Goal: Transaction & Acquisition: Subscribe to service/newsletter

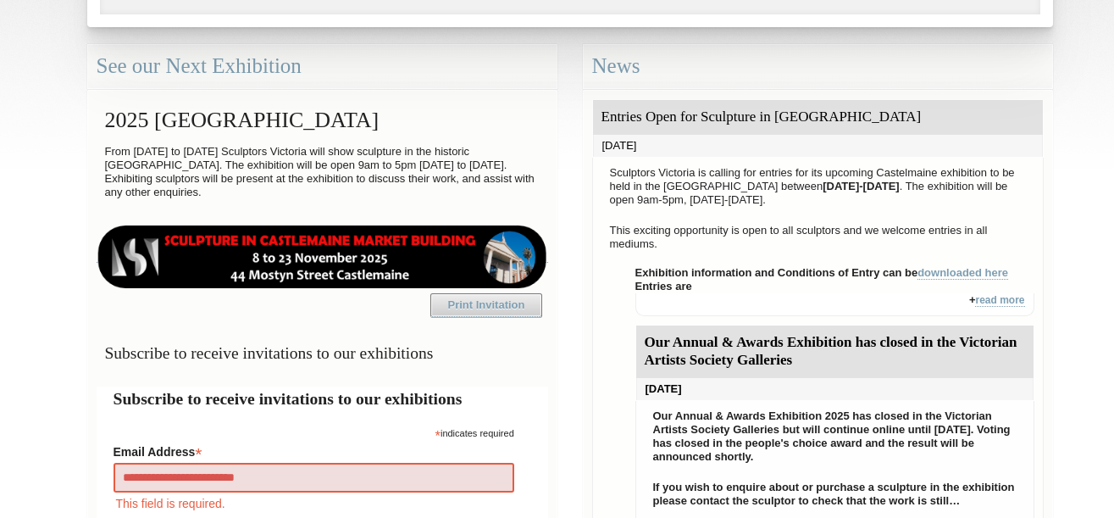
type input "**********"
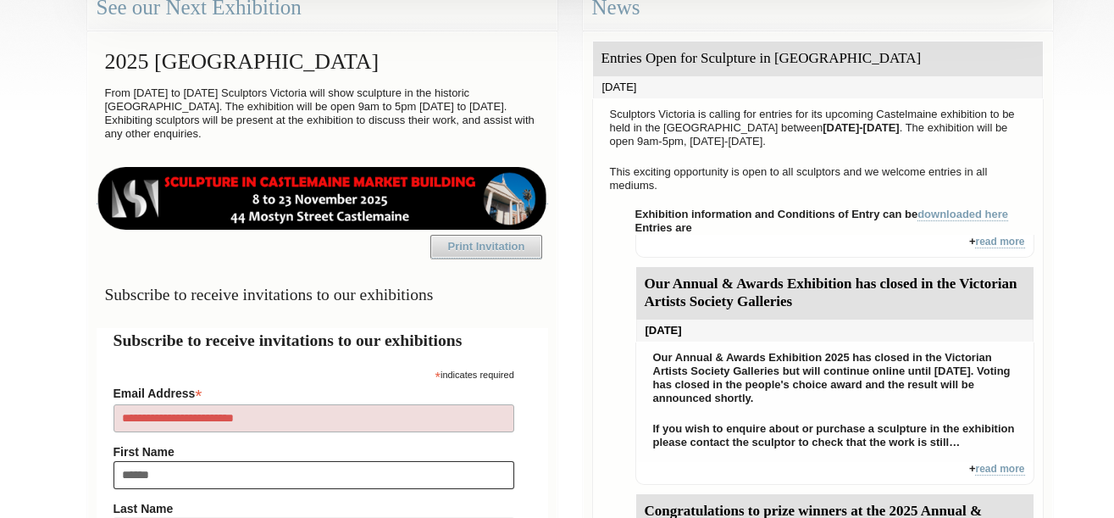
type input "******"
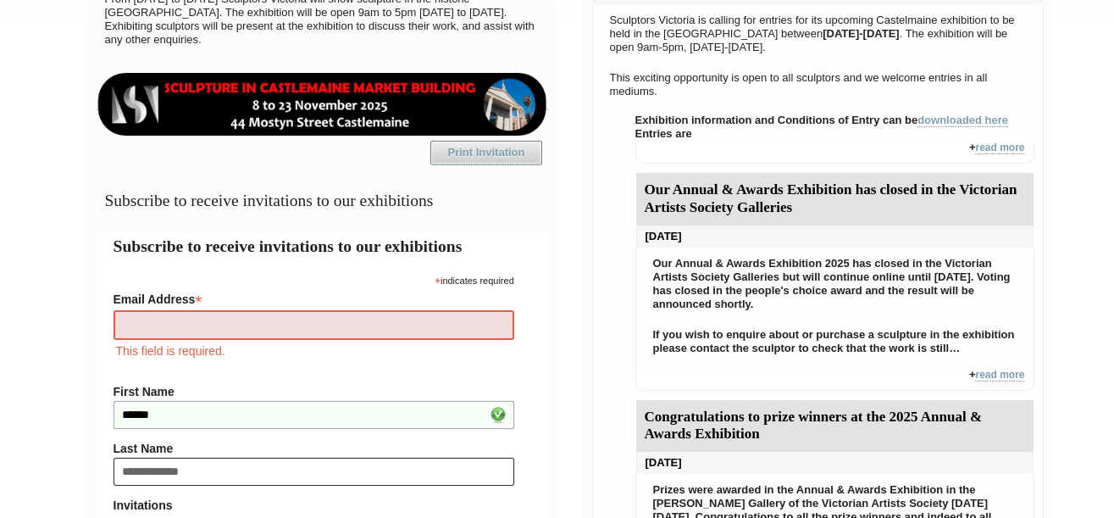
type input "**********"
